Goal: Transaction & Acquisition: Purchase product/service

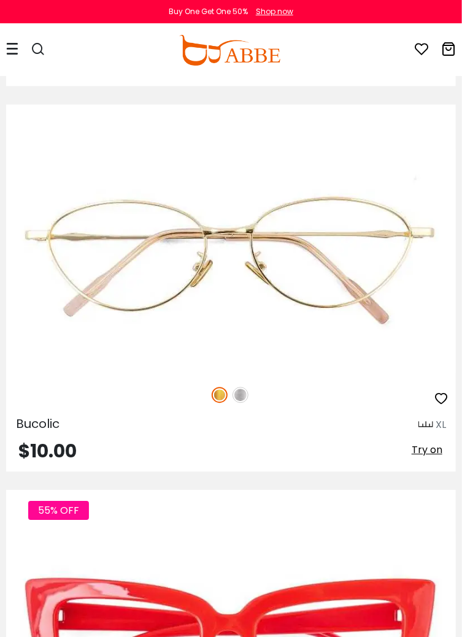
scroll to position [1660, 0]
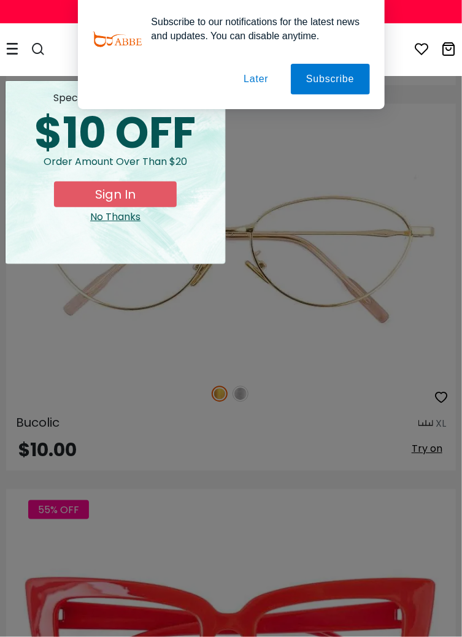
click at [0, 0] on button "Later" at bounding box center [0, 0] width 0 height 0
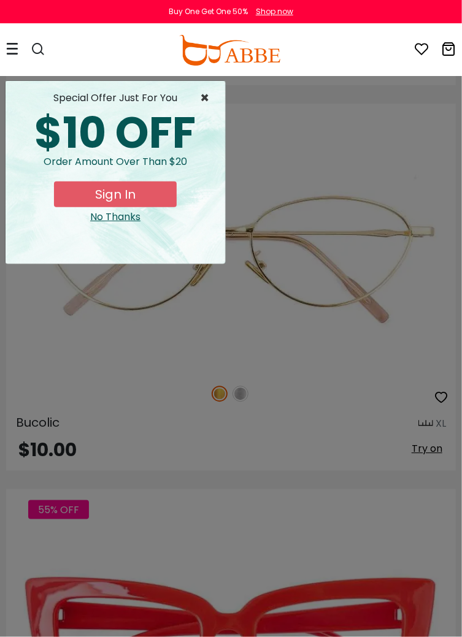
click at [207, 92] on span "×" at bounding box center [207, 98] width 15 height 15
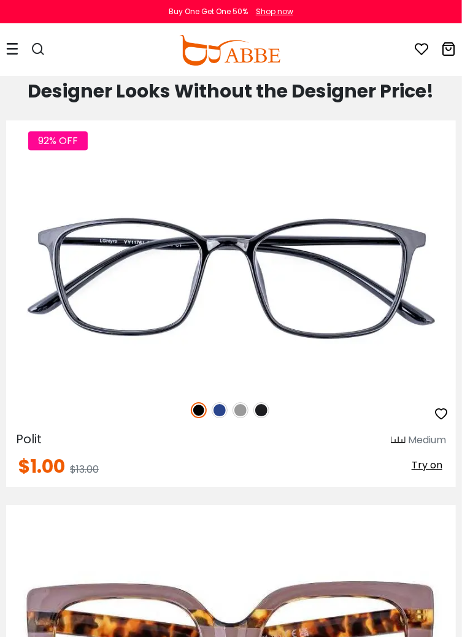
scroll to position [2880, 0]
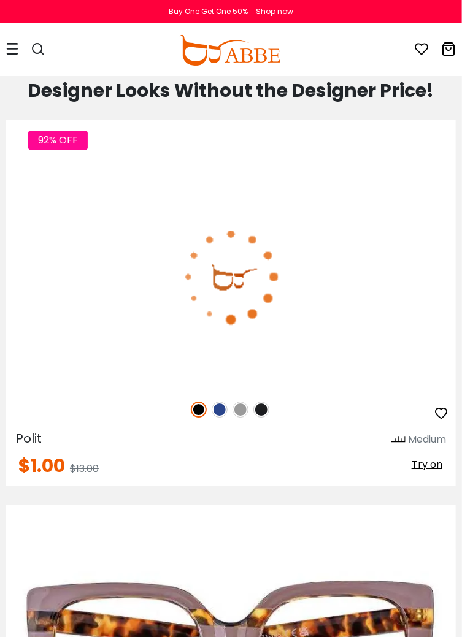
click at [216, 405] on img at bounding box center [220, 410] width 16 height 16
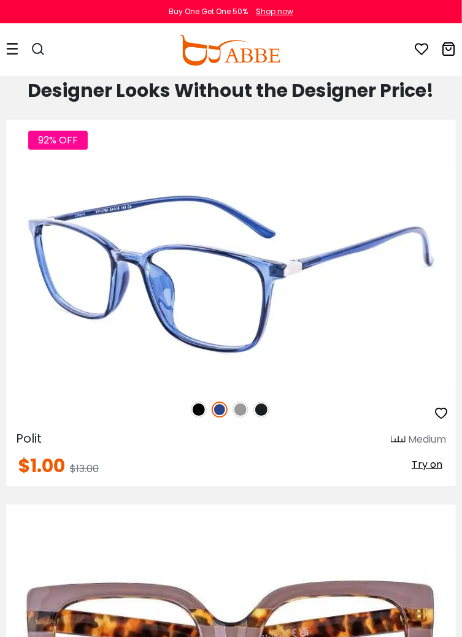
click at [239, 407] on img at bounding box center [240, 410] width 16 height 16
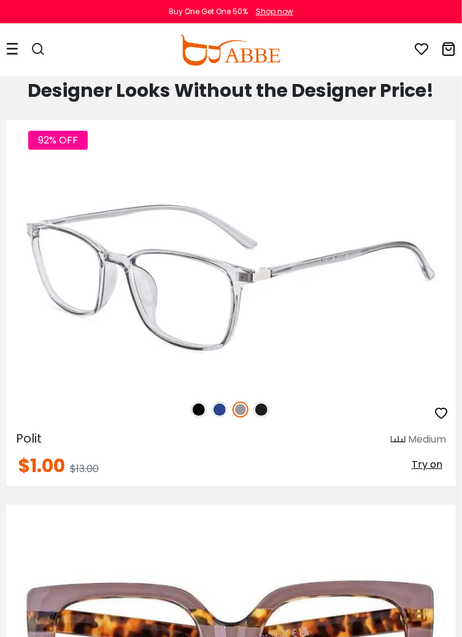
click at [266, 406] on img at bounding box center [261, 410] width 16 height 16
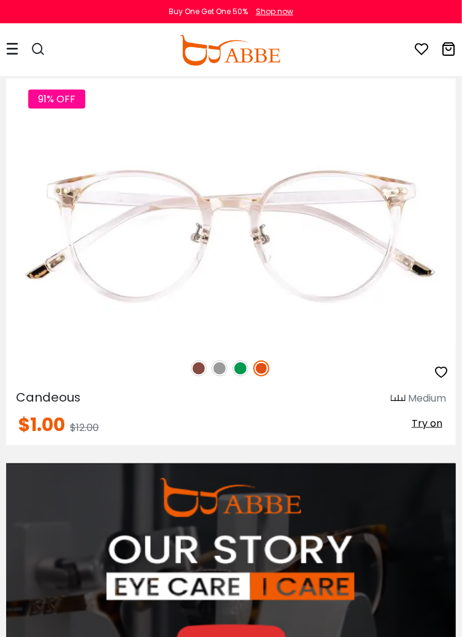
scroll to position [4464, 0]
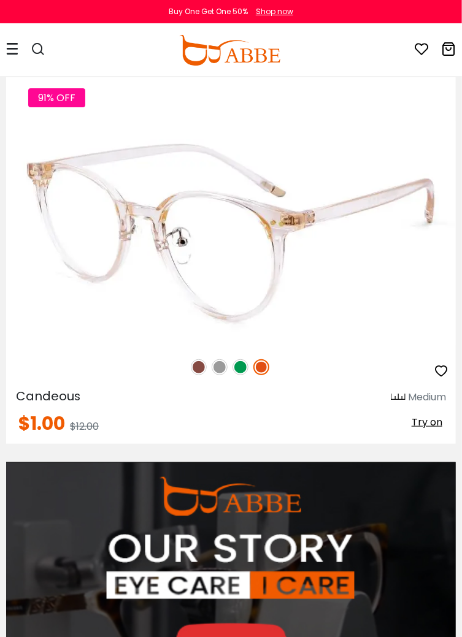
click at [240, 361] on img at bounding box center [240, 367] width 16 height 16
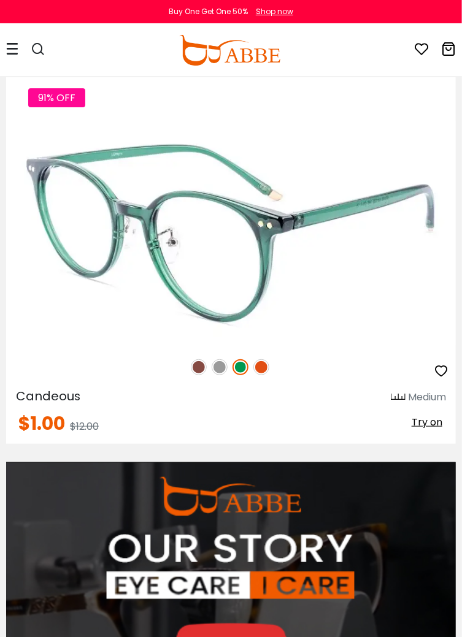
click at [267, 365] on img at bounding box center [261, 367] width 16 height 16
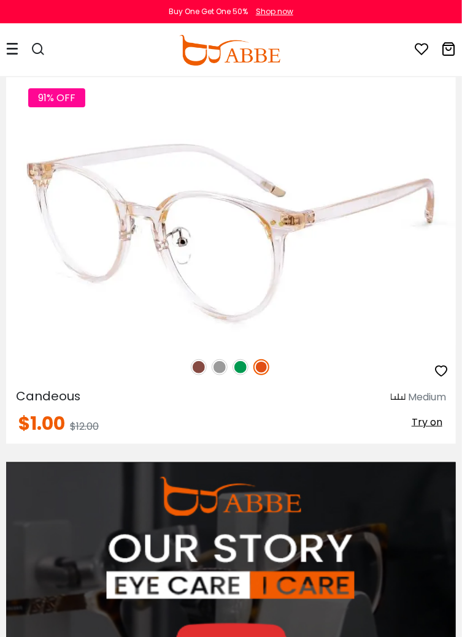
click at [191, 367] on img at bounding box center [199, 367] width 16 height 16
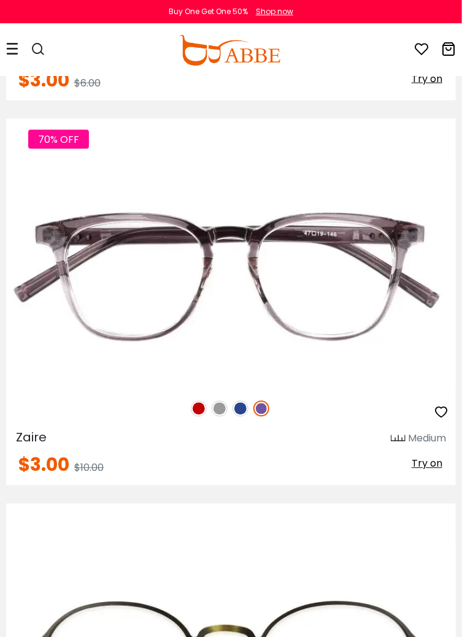
scroll to position [8229, 0]
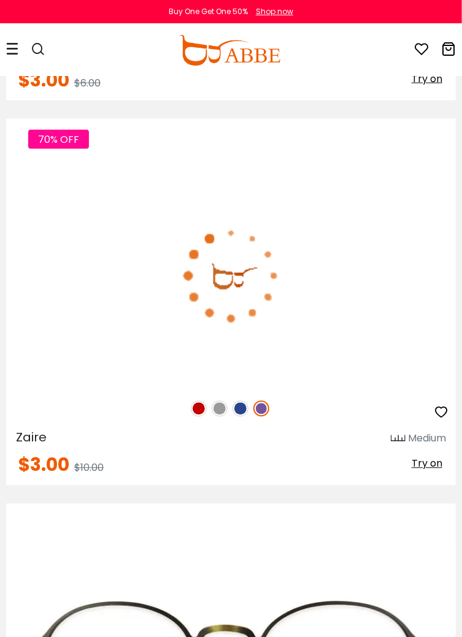
click at [195, 402] on img at bounding box center [199, 409] width 16 height 16
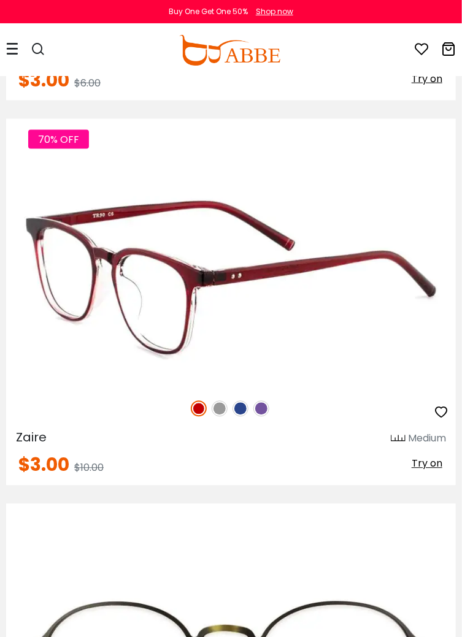
click at [218, 401] on img at bounding box center [220, 409] width 16 height 16
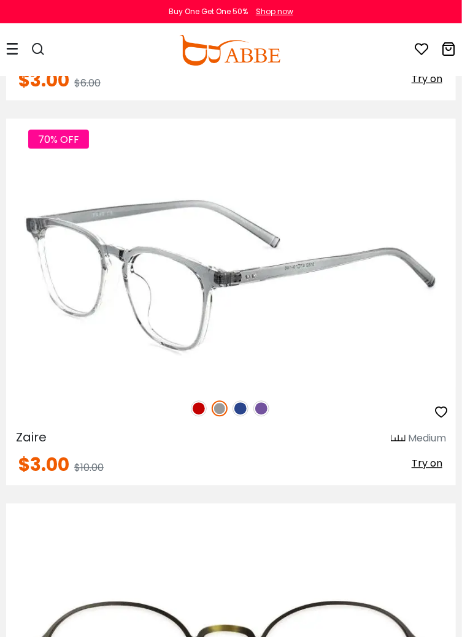
click at [239, 401] on img at bounding box center [240, 409] width 16 height 16
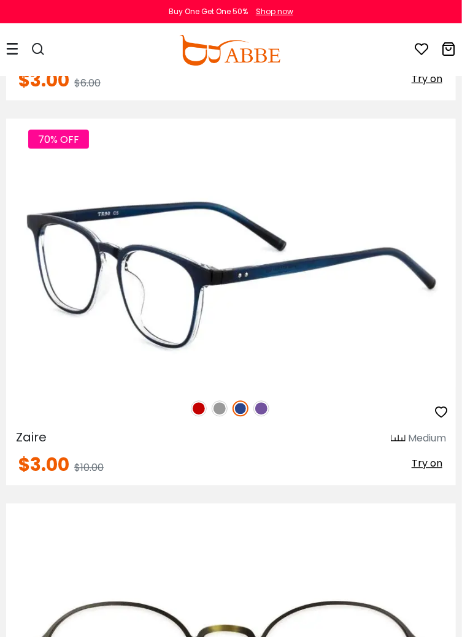
click at [264, 401] on img at bounding box center [261, 409] width 16 height 16
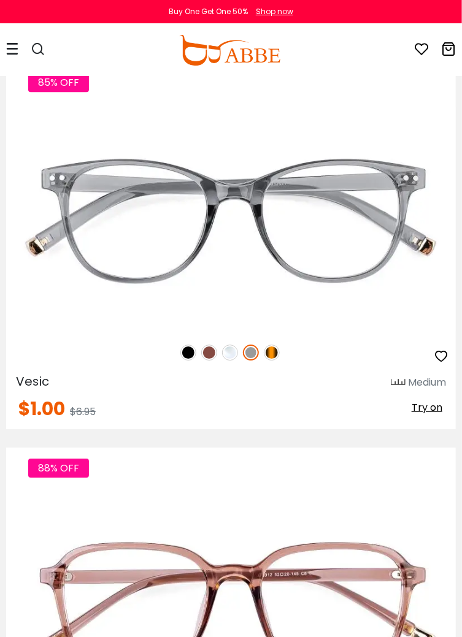
scroll to position [16353, 0]
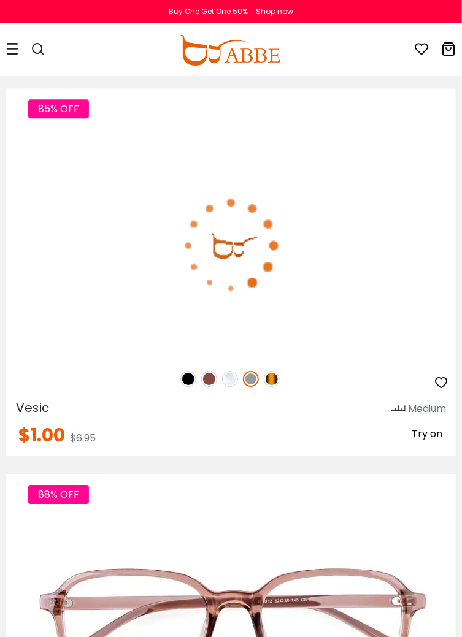
click at [274, 371] on img at bounding box center [272, 379] width 16 height 16
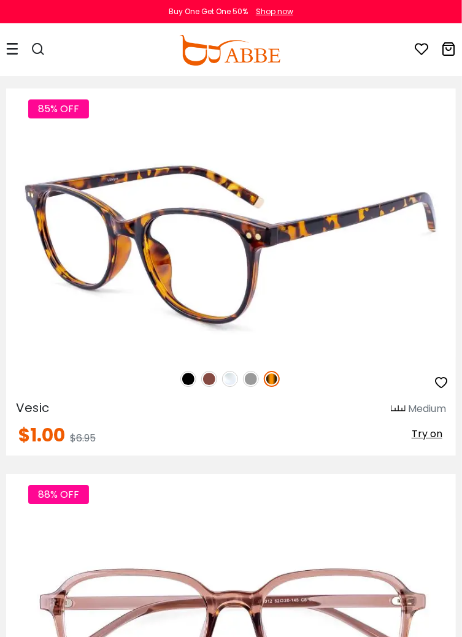
click at [182, 366] on div "85% OFF" at bounding box center [230, 379] width 449 height 26
click at [202, 371] on img at bounding box center [209, 379] width 16 height 16
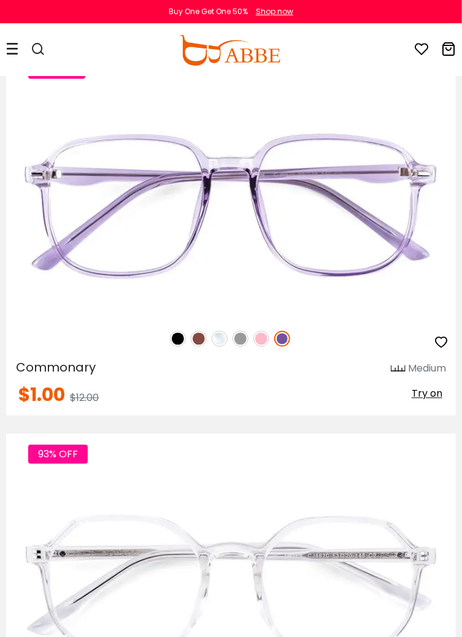
scroll to position [18280, 0]
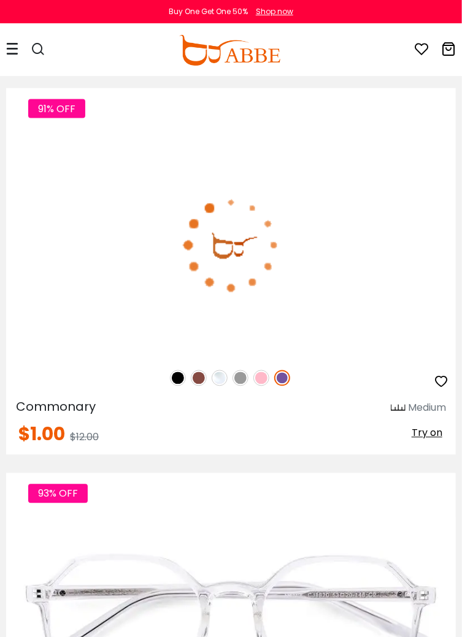
click at [194, 370] on img at bounding box center [199, 378] width 16 height 16
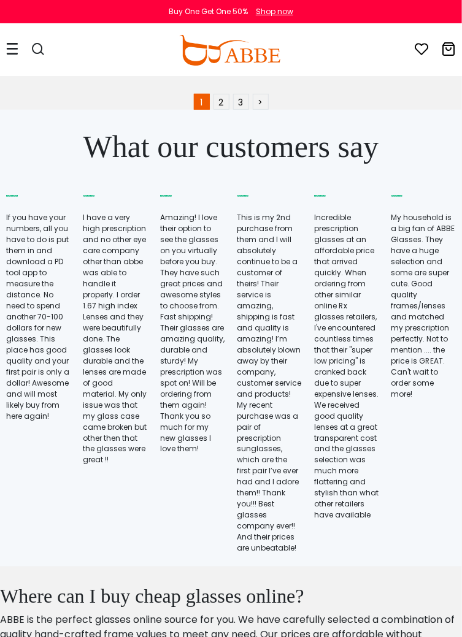
scroll to position [23683, 0]
